Goal: Task Accomplishment & Management: Complete application form

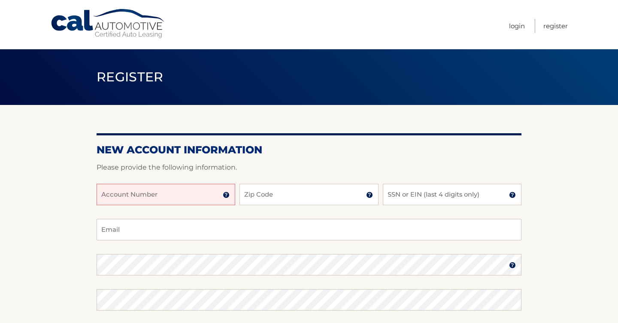
click at [207, 195] on input "Account Number" at bounding box center [166, 194] width 139 height 21
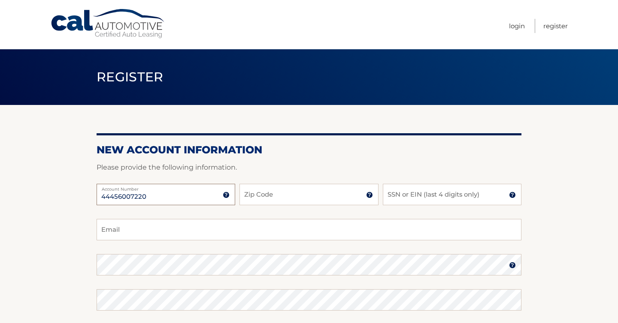
type input "44456007220"
type input "33332"
click at [152, 233] on input "Email" at bounding box center [309, 229] width 425 height 21
type input "[DOMAIN_NAME][EMAIL_ADDRESS][DOMAIN_NAME]"
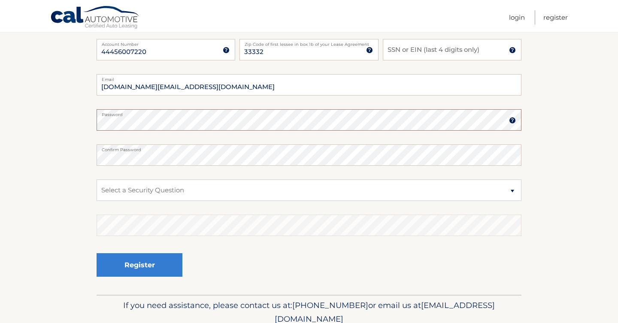
scroll to position [144, 0]
click at [82, 118] on section "New Account Information Please provide the following information. 44456007220 A…" at bounding box center [309, 128] width 618 height 335
click at [149, 184] on select "Select a Security Question What was the name of your elementary school? What is…" at bounding box center [309, 191] width 425 height 21
select select "2"
click at [97, 181] on select "Select a Security Question What was the name of your elementary school? What is…" at bounding box center [309, 191] width 425 height 21
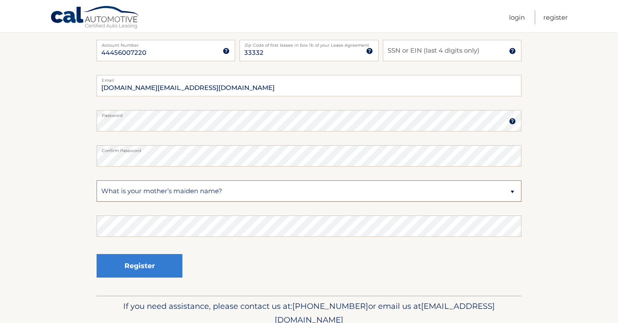
click at [161, 198] on select "Select a Security Question What was the name of your elementary school? What is…" at bounding box center [309, 191] width 425 height 21
click at [97, 181] on select "Select a Security Question What was the name of your elementary school? What is…" at bounding box center [309, 191] width 425 height 21
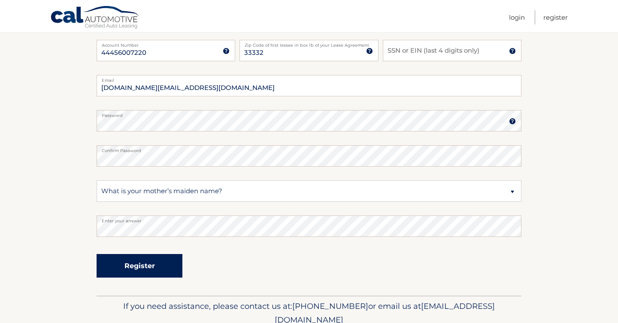
drag, startPoint x: 169, startPoint y: 268, endPoint x: 344, endPoint y: 266, distance: 175.0
click at [344, 266] on div "Register" at bounding box center [309, 266] width 425 height 31
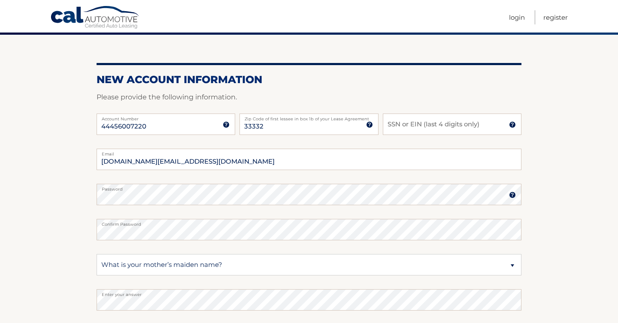
scroll to position [35, 0]
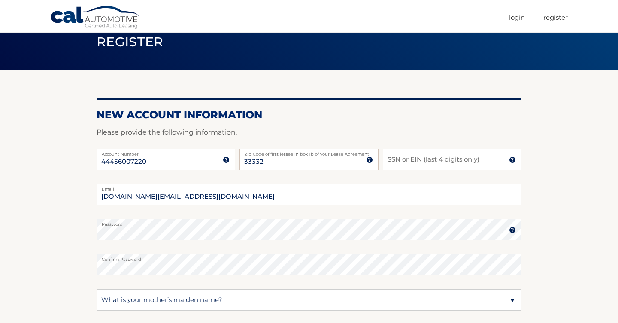
click at [416, 162] on input "SSN or EIN (last 4 digits only)" at bounding box center [452, 159] width 139 height 21
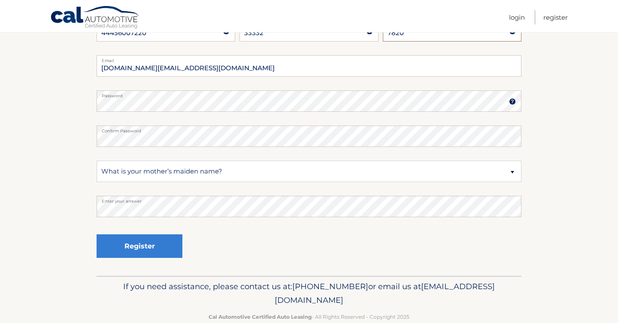
scroll to position [182, 0]
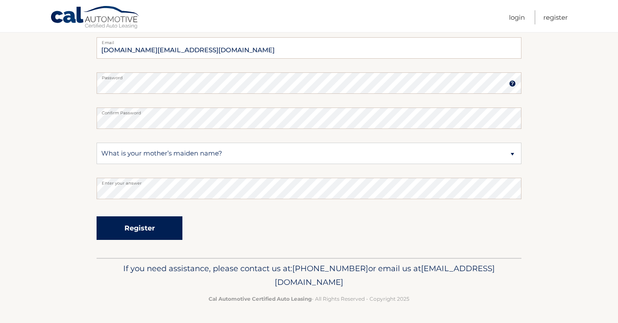
type input "7820"
click at [164, 230] on button "Register" at bounding box center [140, 229] width 86 height 24
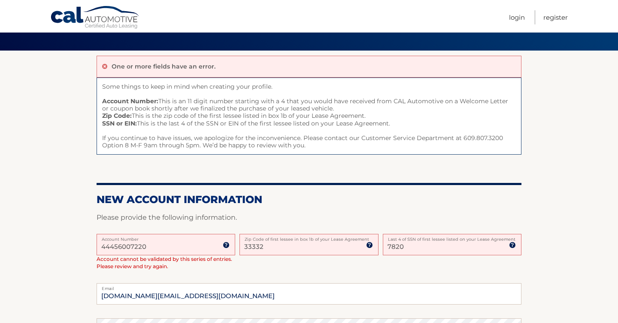
scroll to position [55, 0]
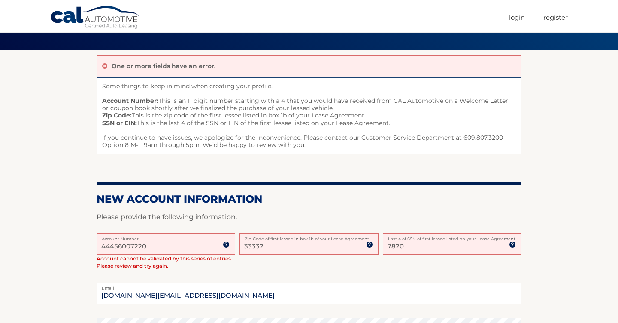
drag, startPoint x: 100, startPoint y: 245, endPoint x: 117, endPoint y: 246, distance: 17.6
click at [117, 246] on input "44456007220" at bounding box center [166, 244] width 139 height 21
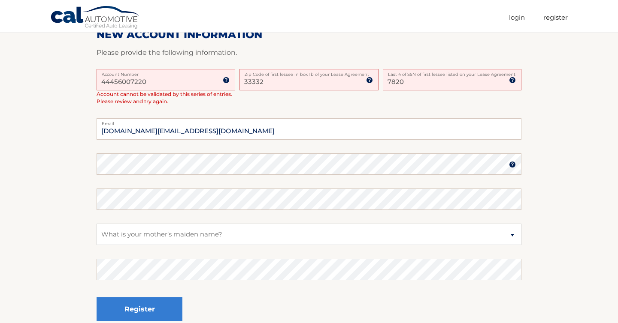
scroll to position [198, 0]
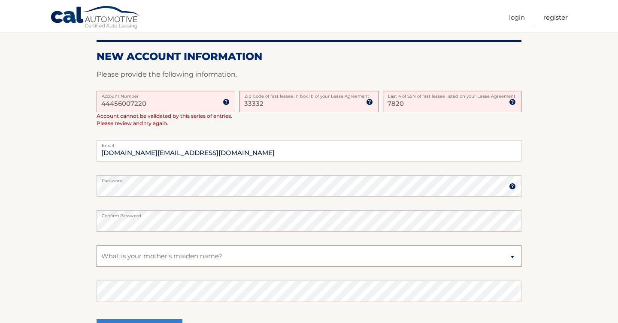
click at [217, 262] on select "Select a Security Question What was the name of your elementary school? What is…" at bounding box center [309, 256] width 425 height 21
click at [97, 246] on select "Select a Security Question What was the name of your elementary school? What is…" at bounding box center [309, 256] width 425 height 21
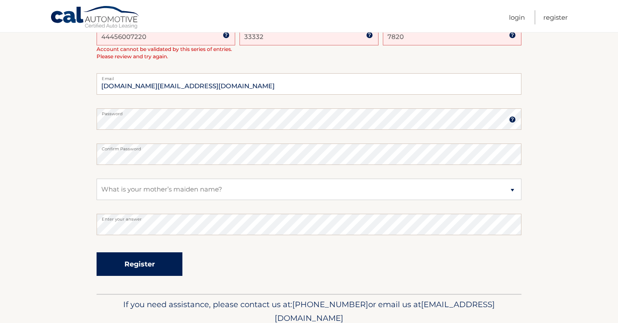
click at [162, 264] on button "Register" at bounding box center [140, 265] width 86 height 24
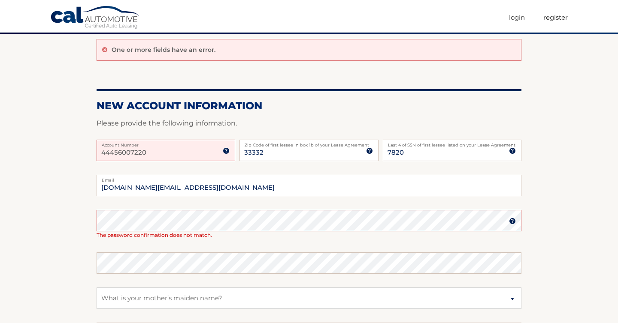
scroll to position [72, 0]
